Goal: Information Seeking & Learning: Compare options

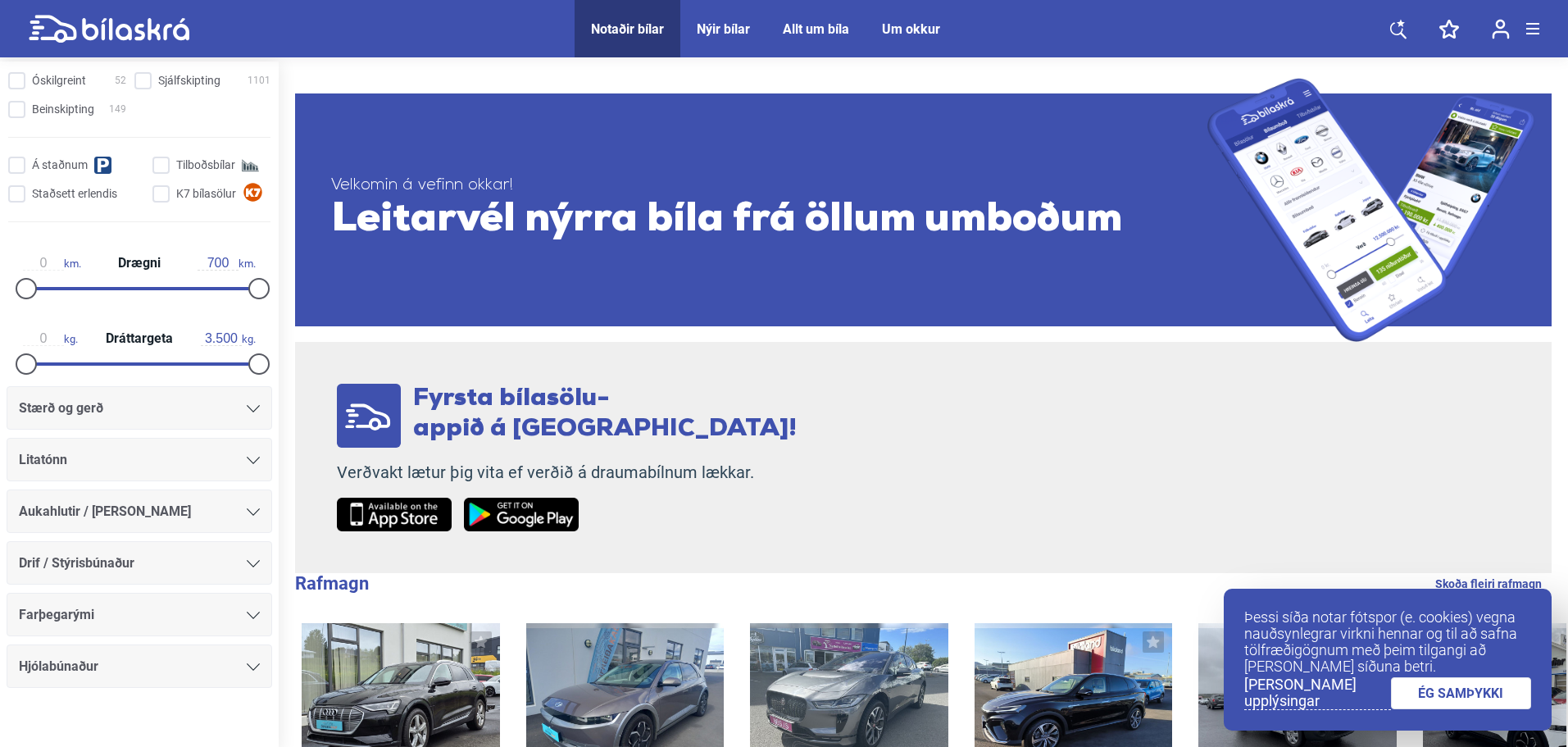
scroll to position [682, 0]
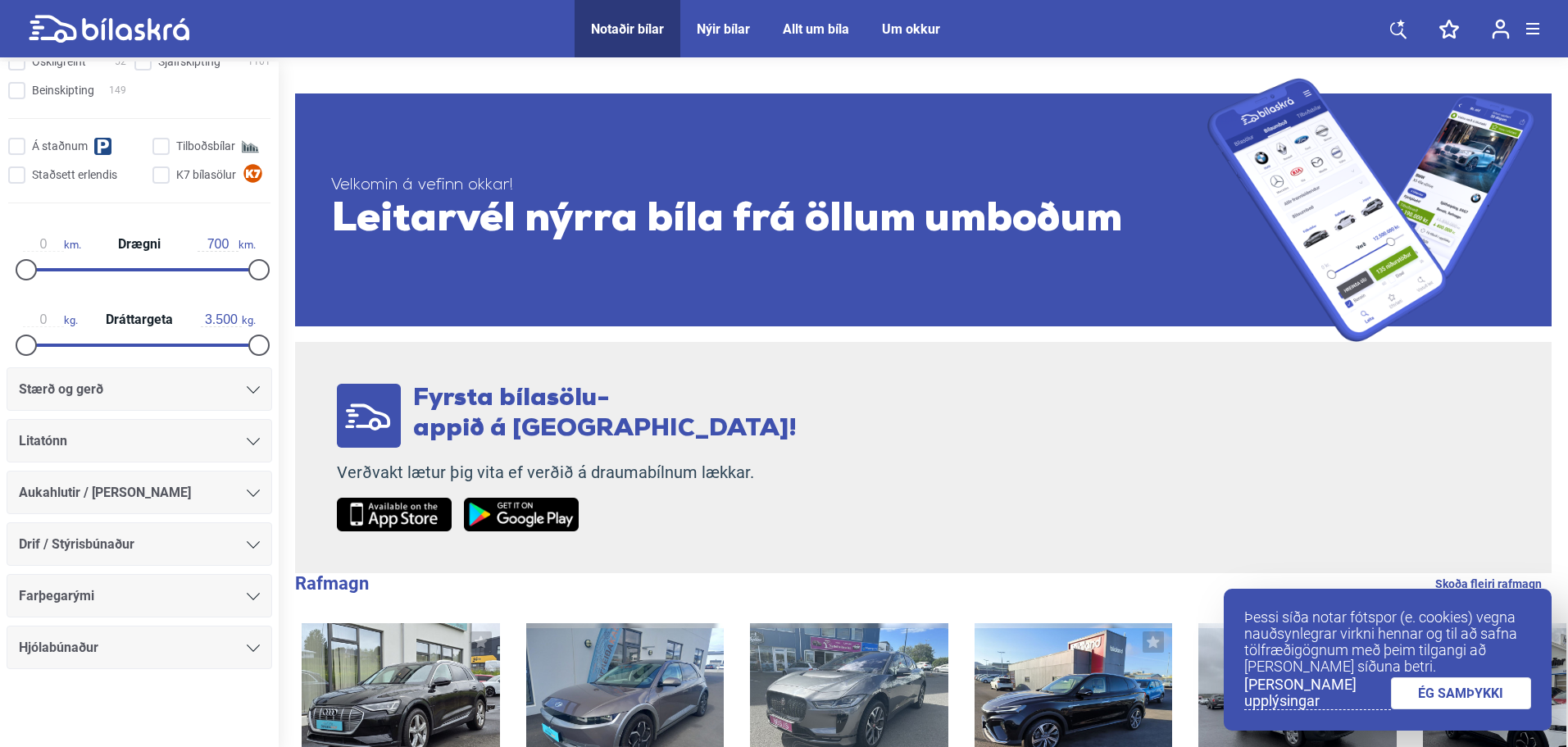
click at [175, 439] on div "Litatónn" at bounding box center [139, 441] width 241 height 23
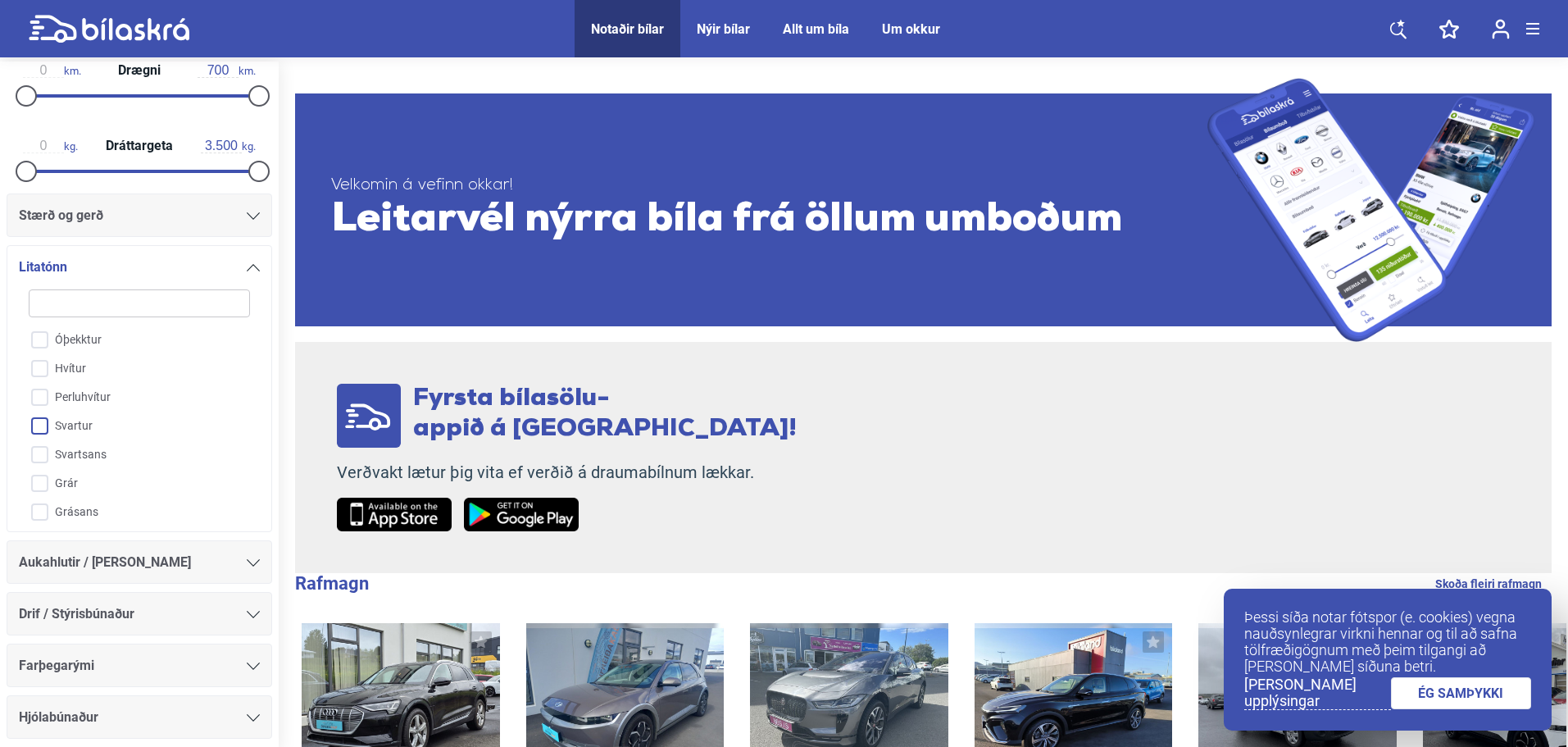
scroll to position [679, 0]
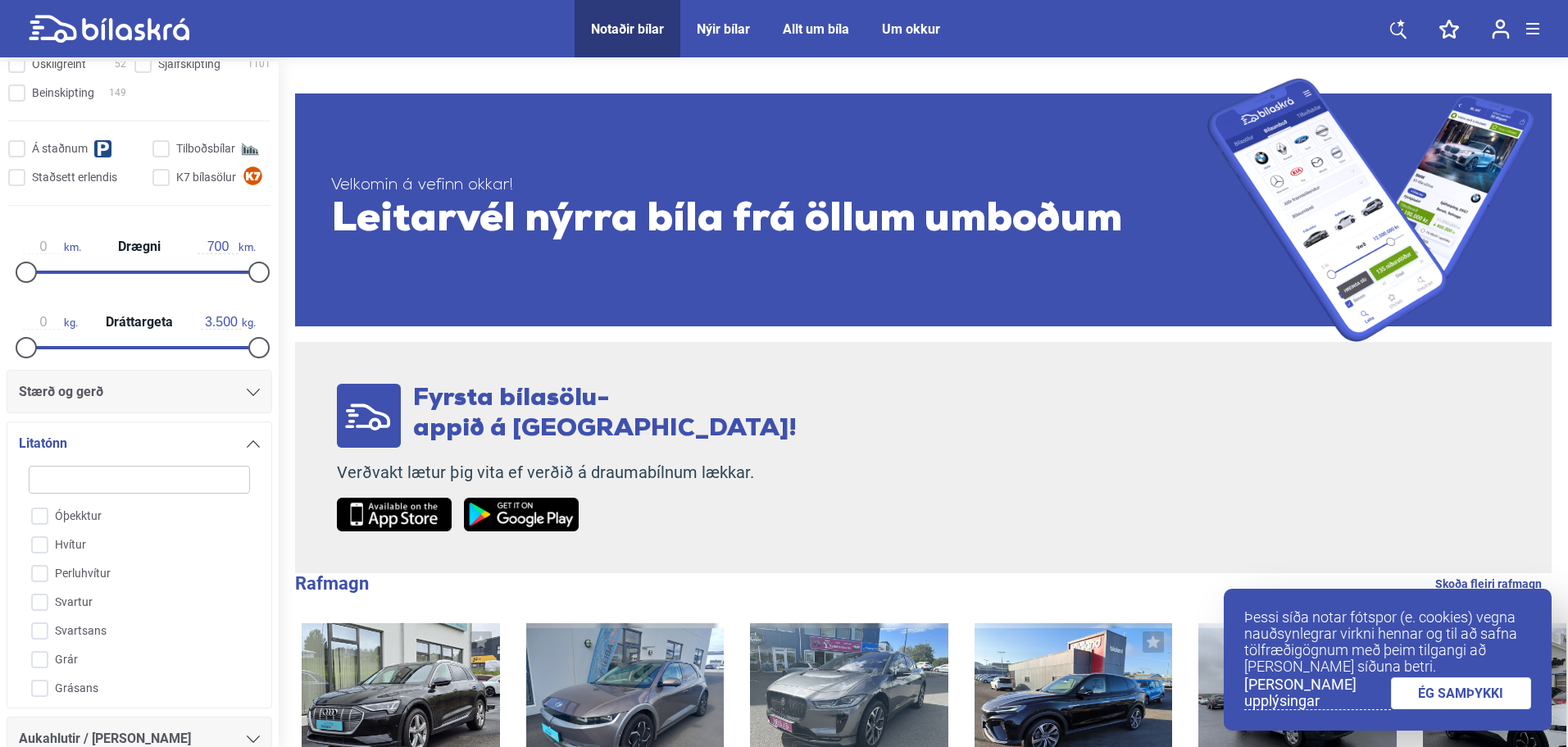
click at [169, 396] on div "Stærð og gerð" at bounding box center [139, 391] width 241 height 23
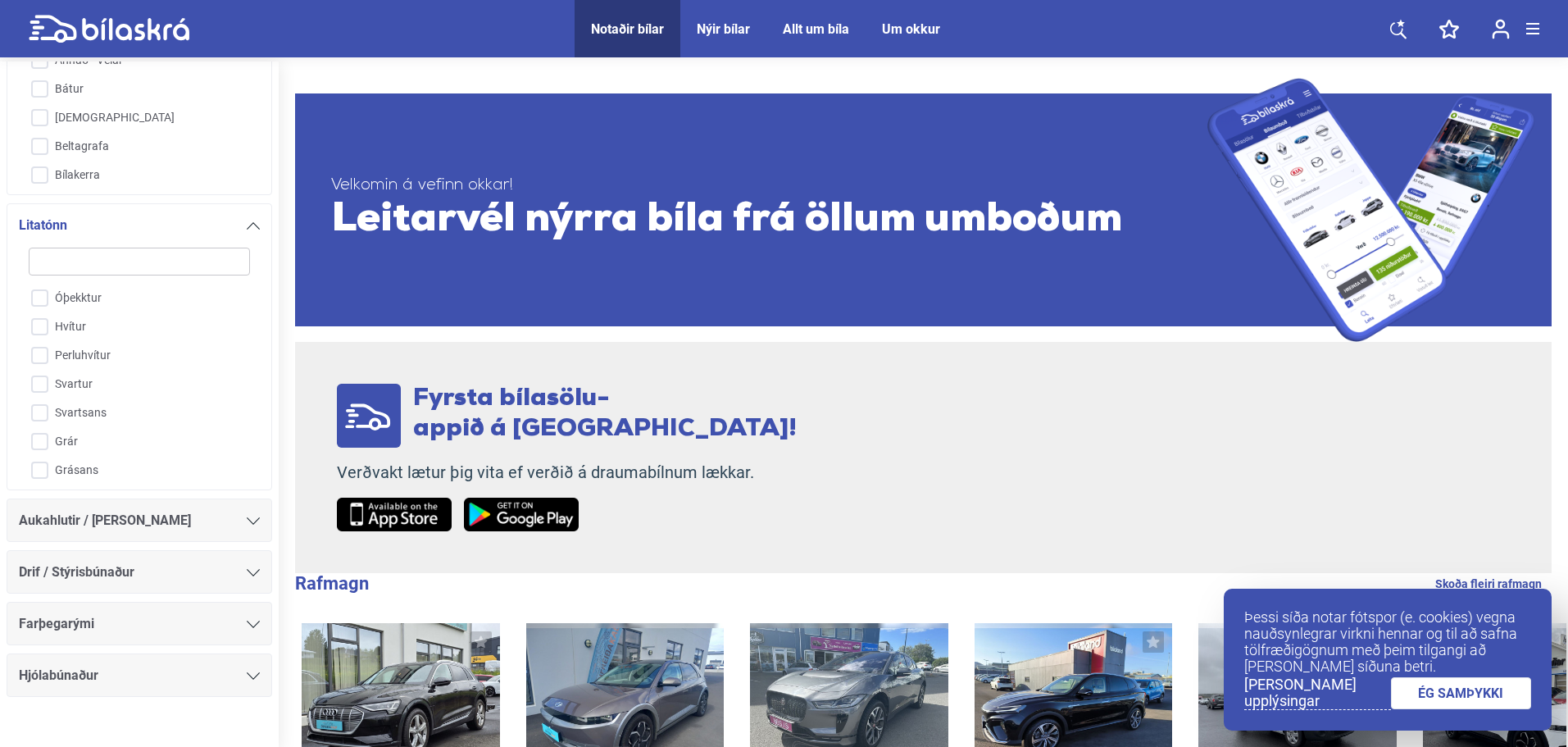
scroll to position [1169, 0]
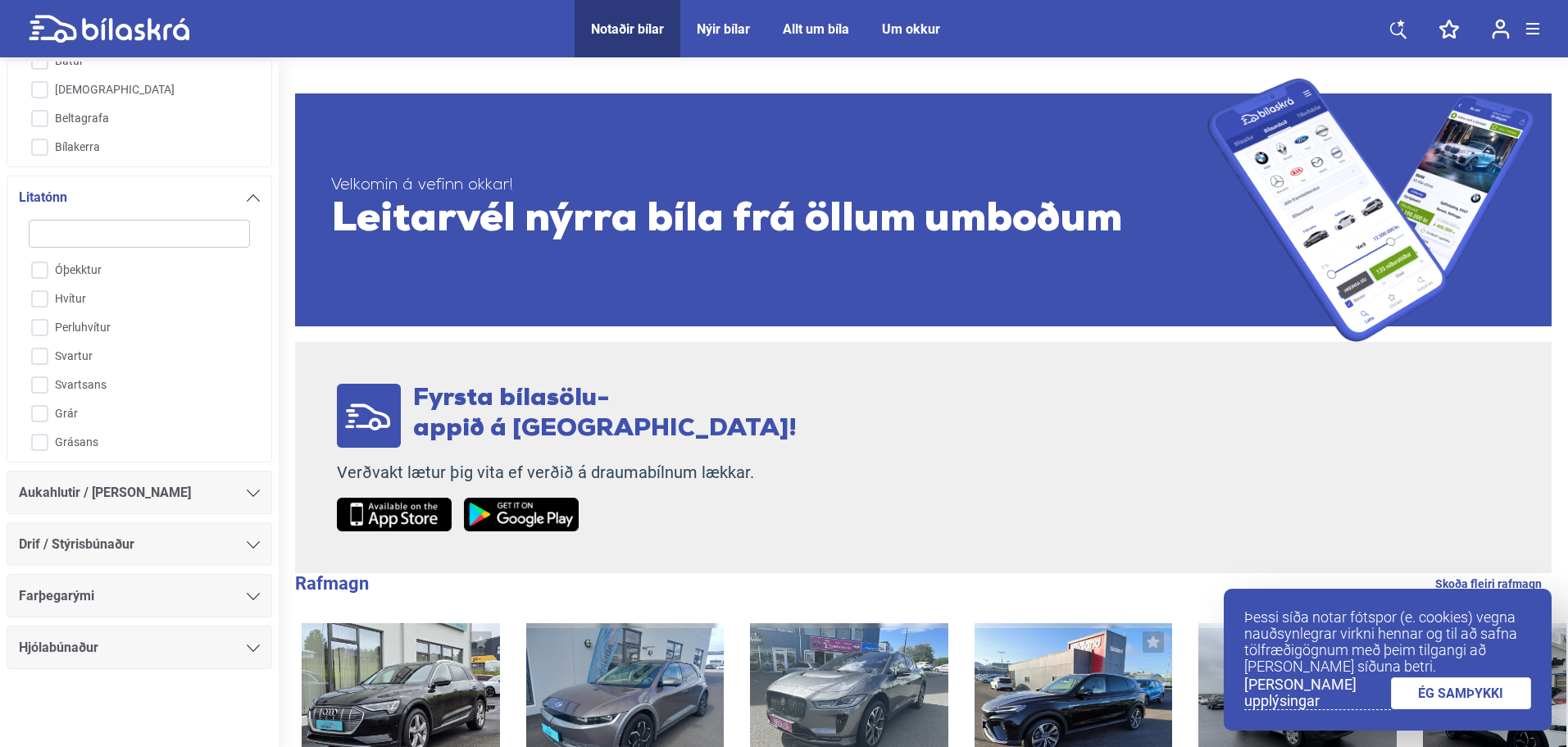
click at [183, 580] on div "Farþegarými" at bounding box center [140, 596] width 266 height 43
click at [183, 547] on div "Drif / Stýrisbúnaður" at bounding box center [139, 544] width 241 height 23
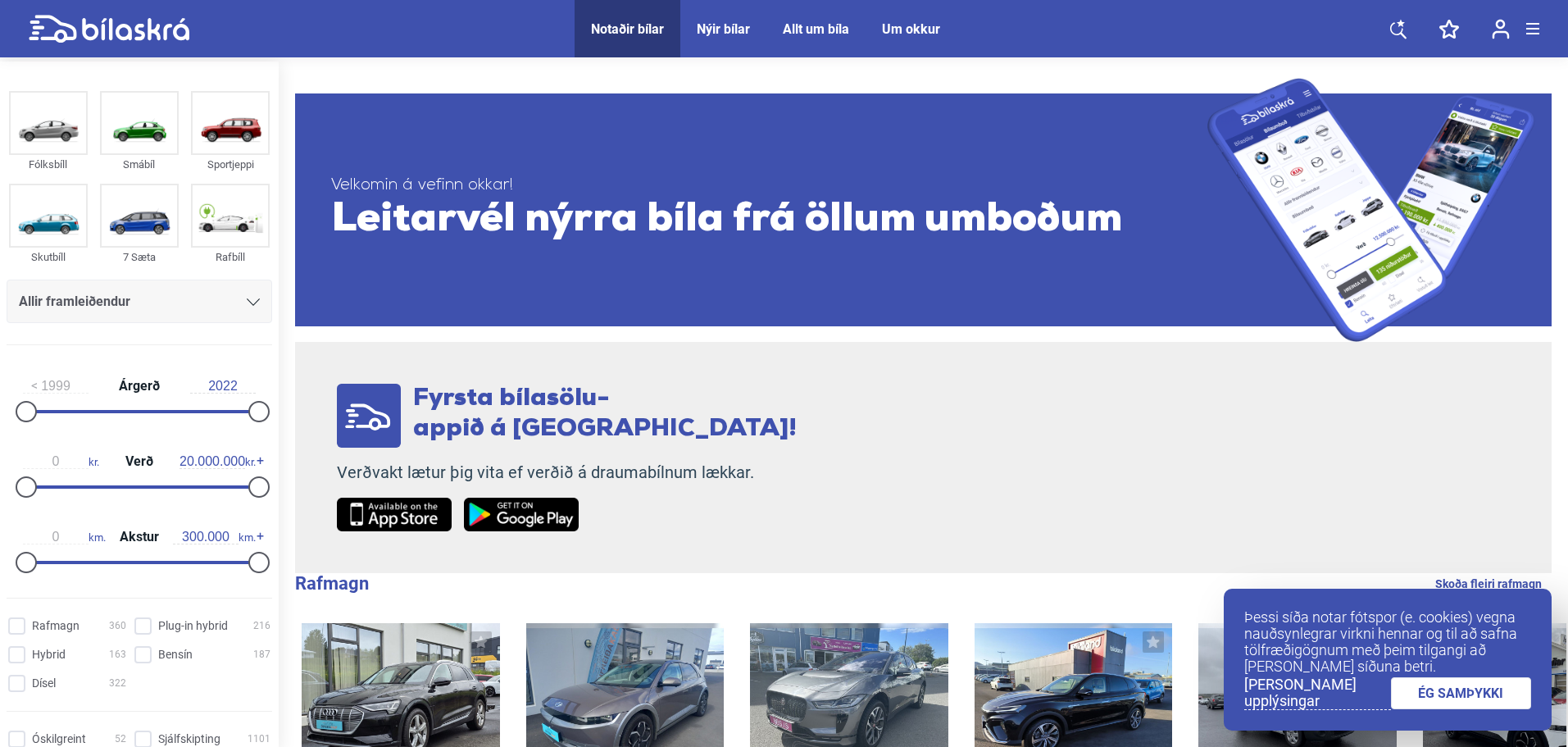
scroll to position [0, 0]
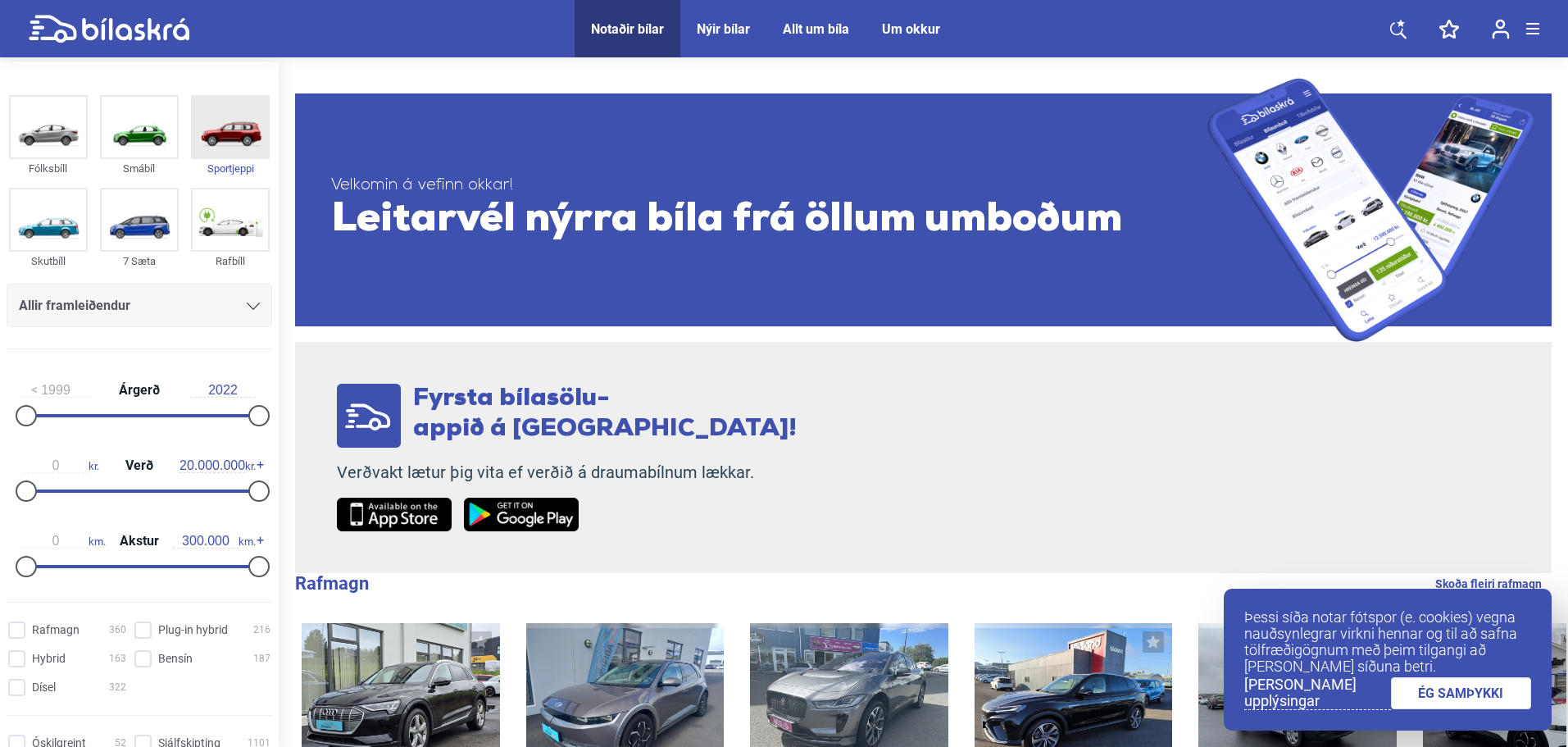
click at [228, 142] on img at bounding box center [230, 127] width 76 height 61
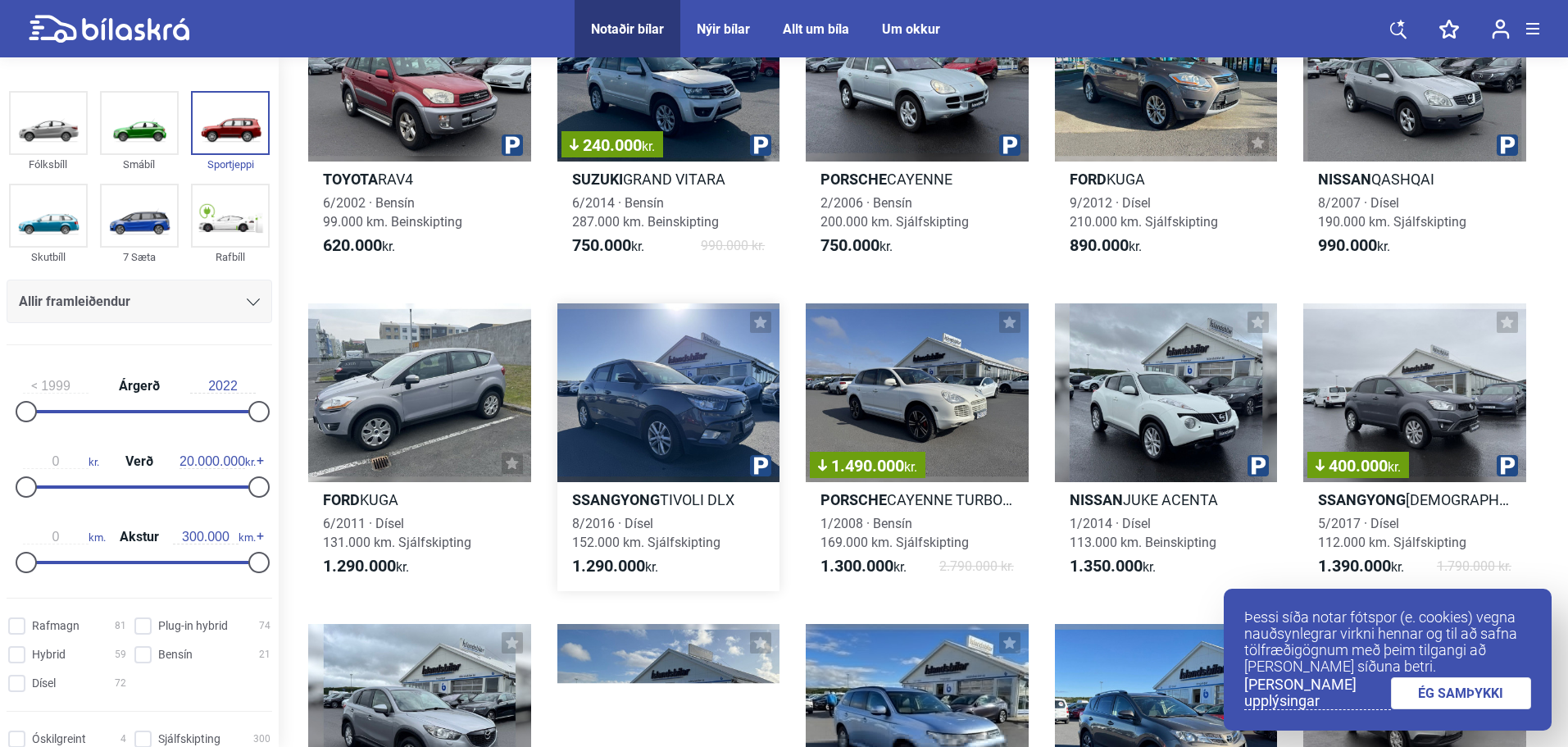
scroll to position [328, 0]
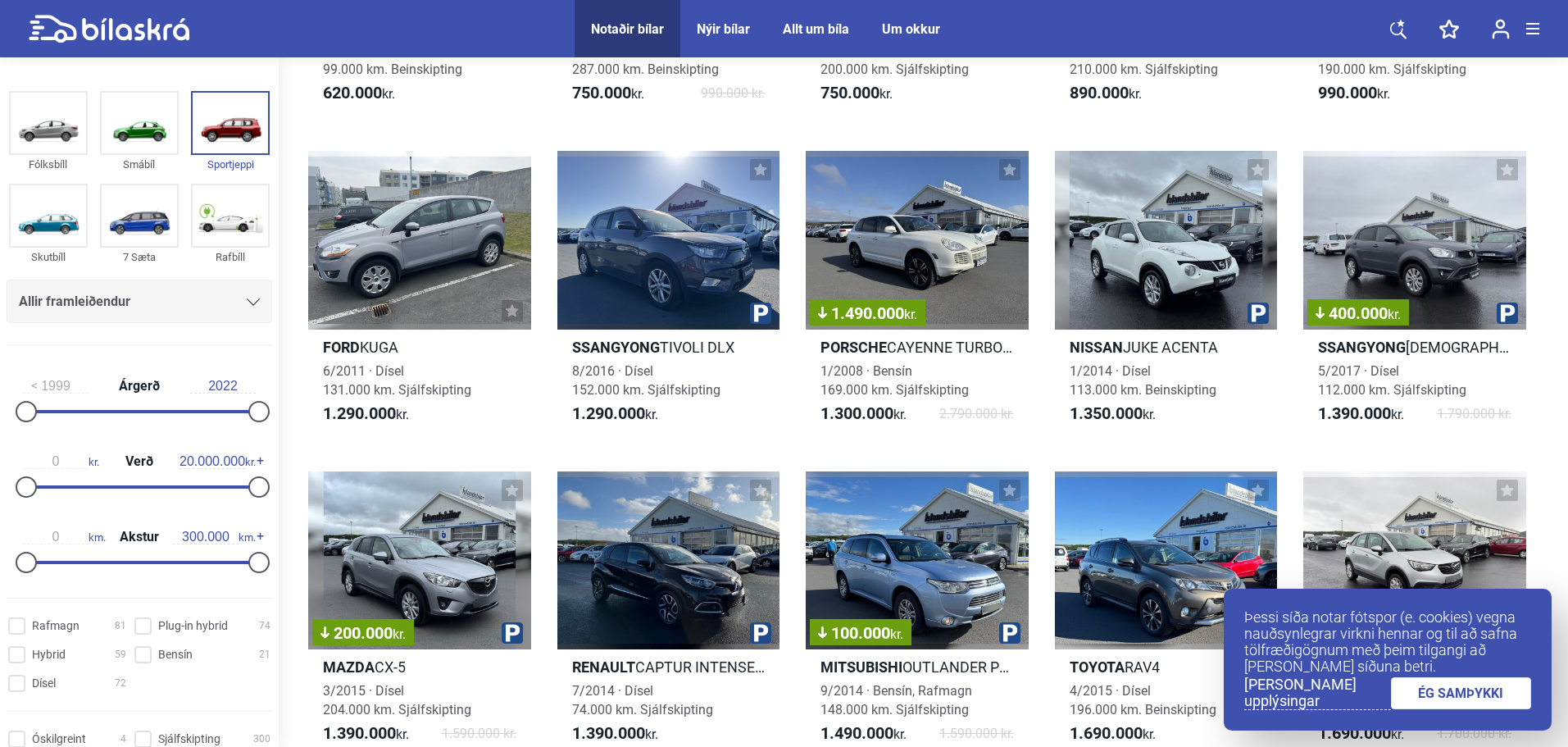
click at [1463, 698] on link "ÉG SAMÞYKKI" at bounding box center [1462, 694] width 141 height 32
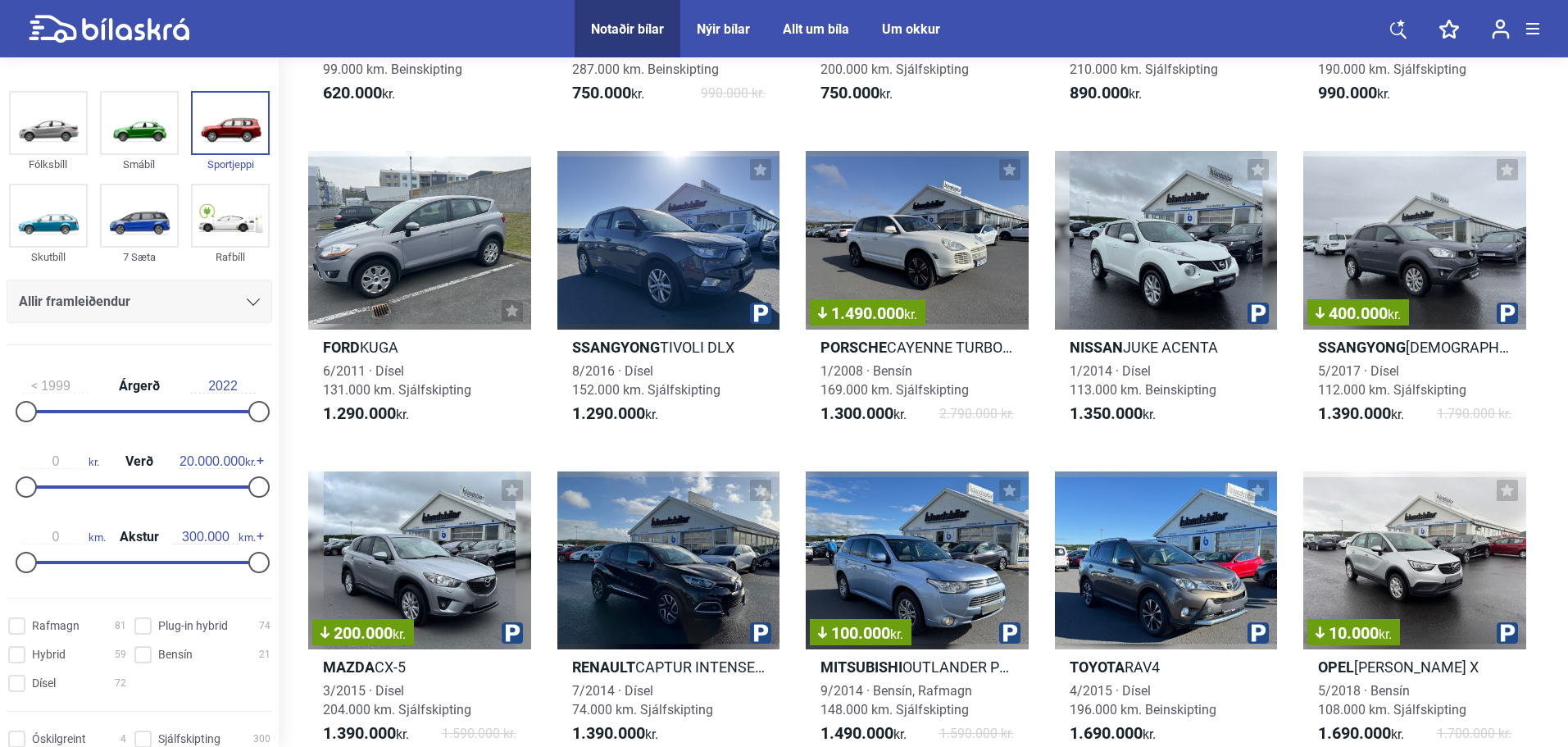
scroll to position [0, 0]
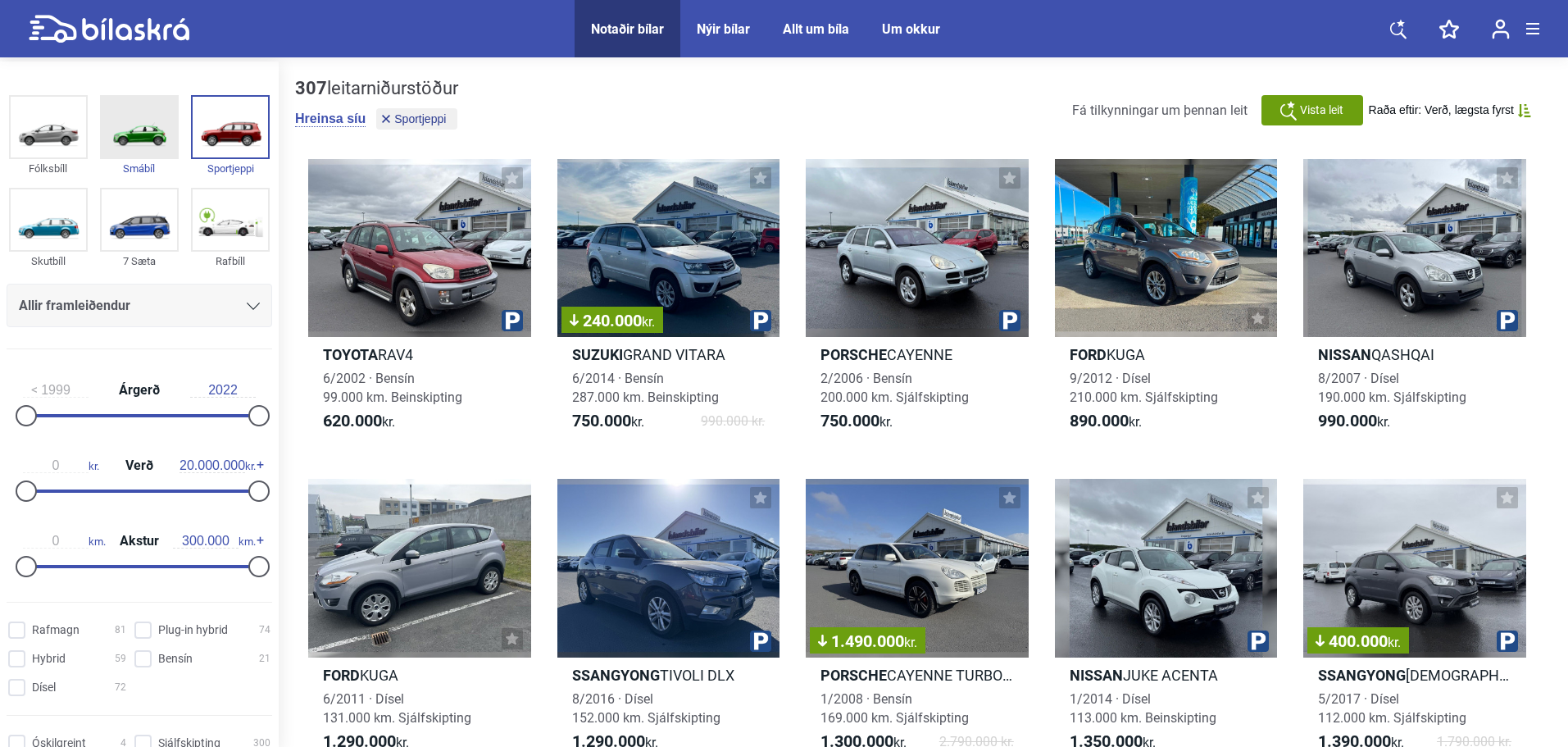
click at [159, 140] on img at bounding box center [139, 127] width 76 height 61
click at [238, 135] on img at bounding box center [230, 127] width 76 height 61
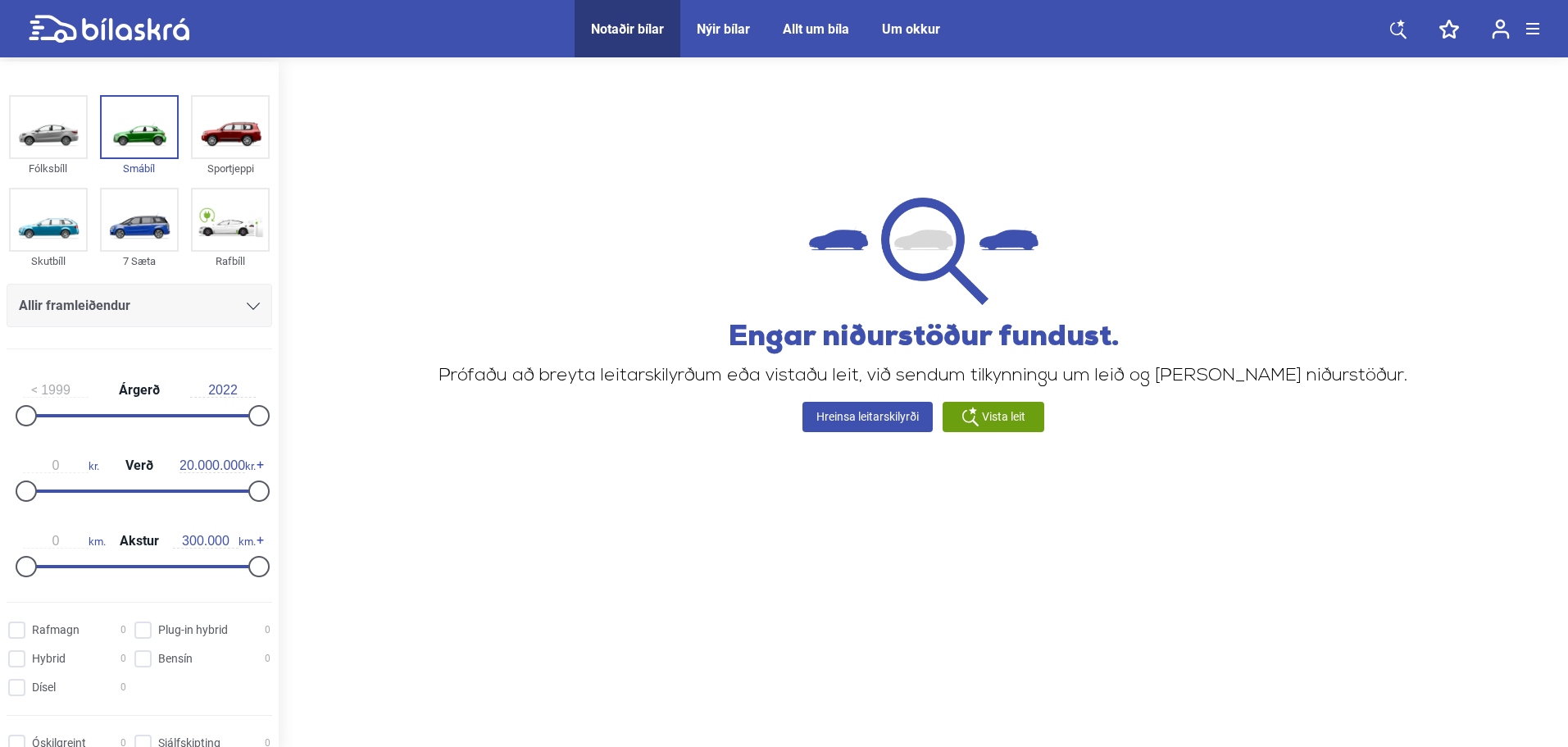
click at [857, 418] on link "Hreinsa leitarskilyrði" at bounding box center [868, 417] width 130 height 31
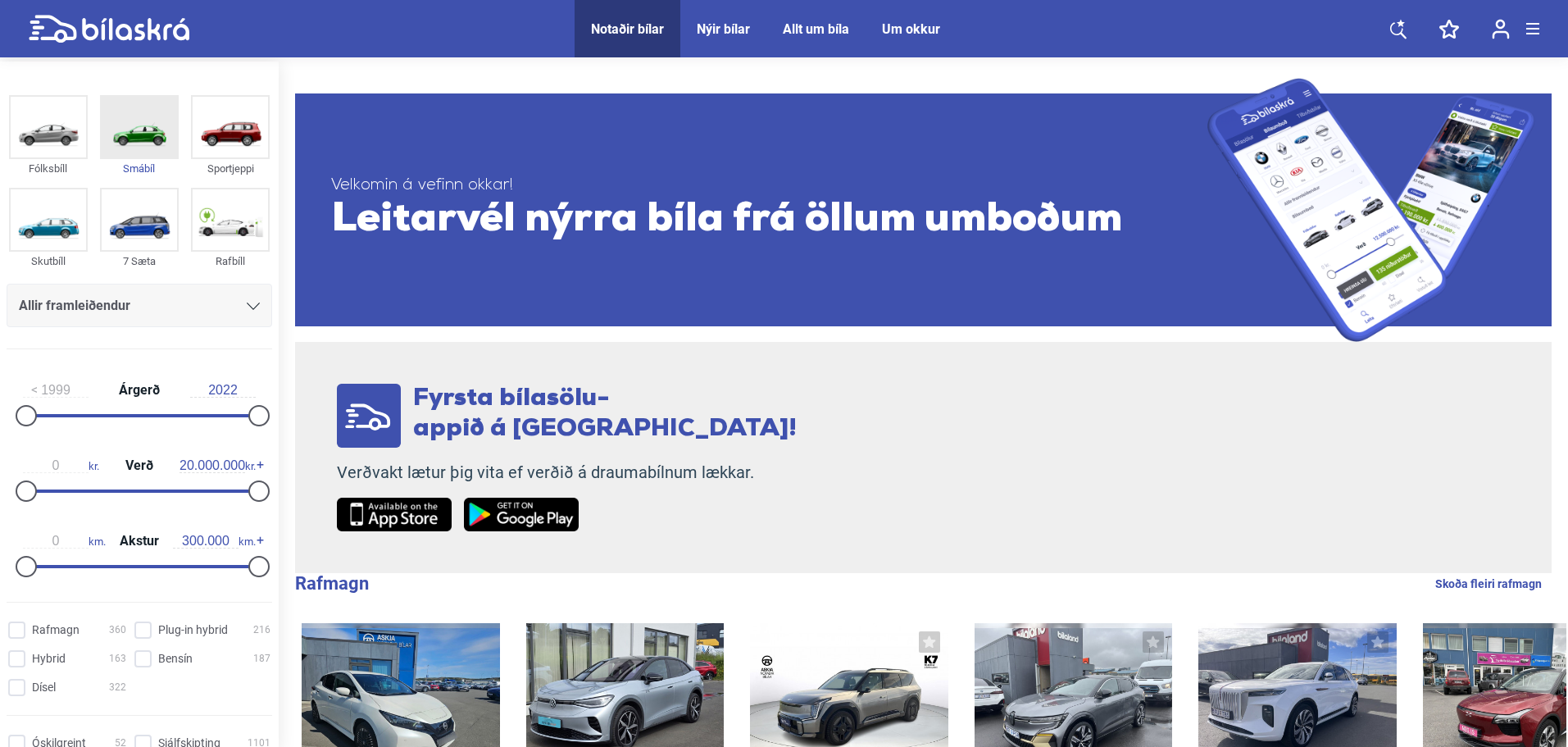
click at [163, 137] on img at bounding box center [139, 127] width 76 height 61
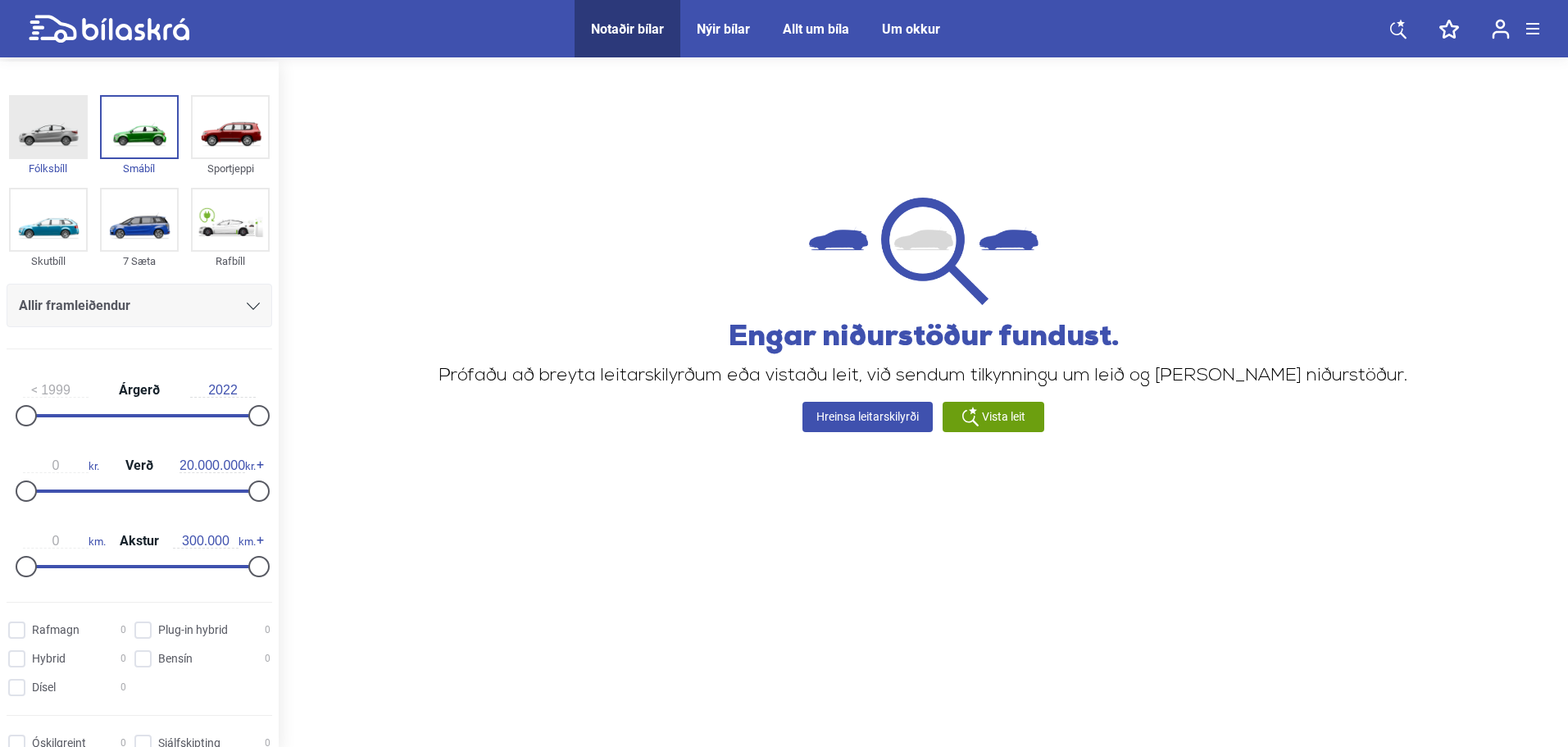
drag, startPoint x: 29, startPoint y: 137, endPoint x: 22, endPoint y: 147, distance: 12.2
click at [30, 137] on img at bounding box center [48, 127] width 76 height 61
checkbox input "true"
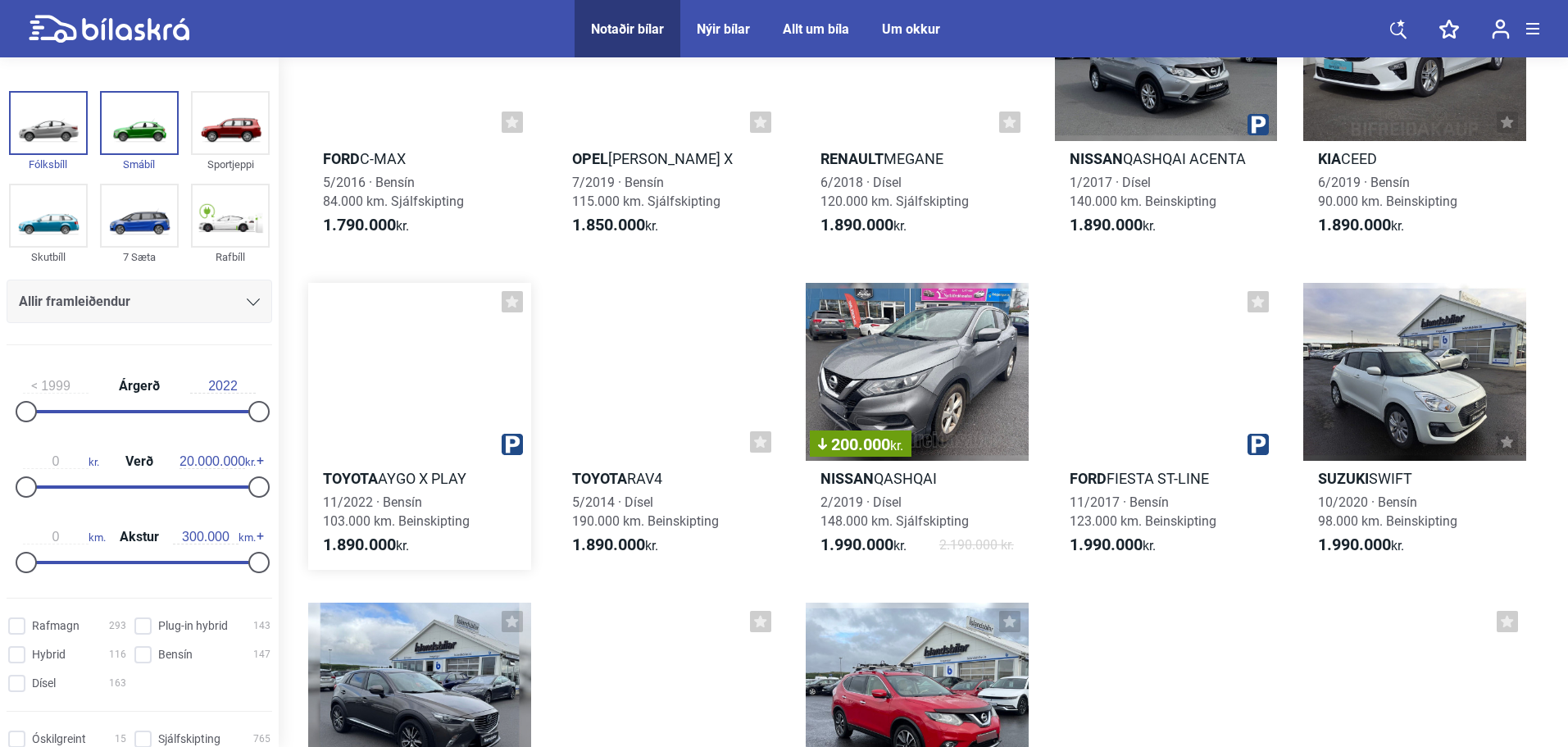
scroll to position [6809, 0]
